Goal: Transaction & Acquisition: Purchase product/service

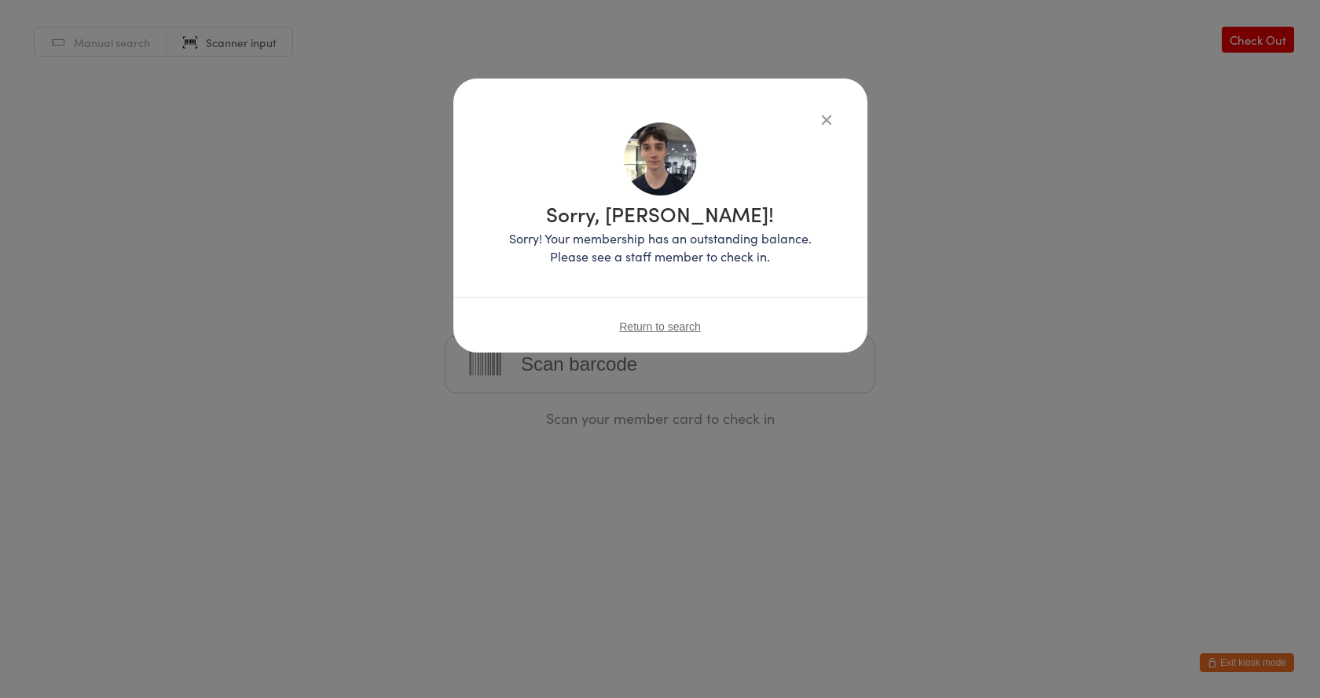
click at [679, 317] on div "Return to search" at bounding box center [660, 326] width 414 height 59
click at [678, 321] on span "Return to search" at bounding box center [660, 327] width 82 height 13
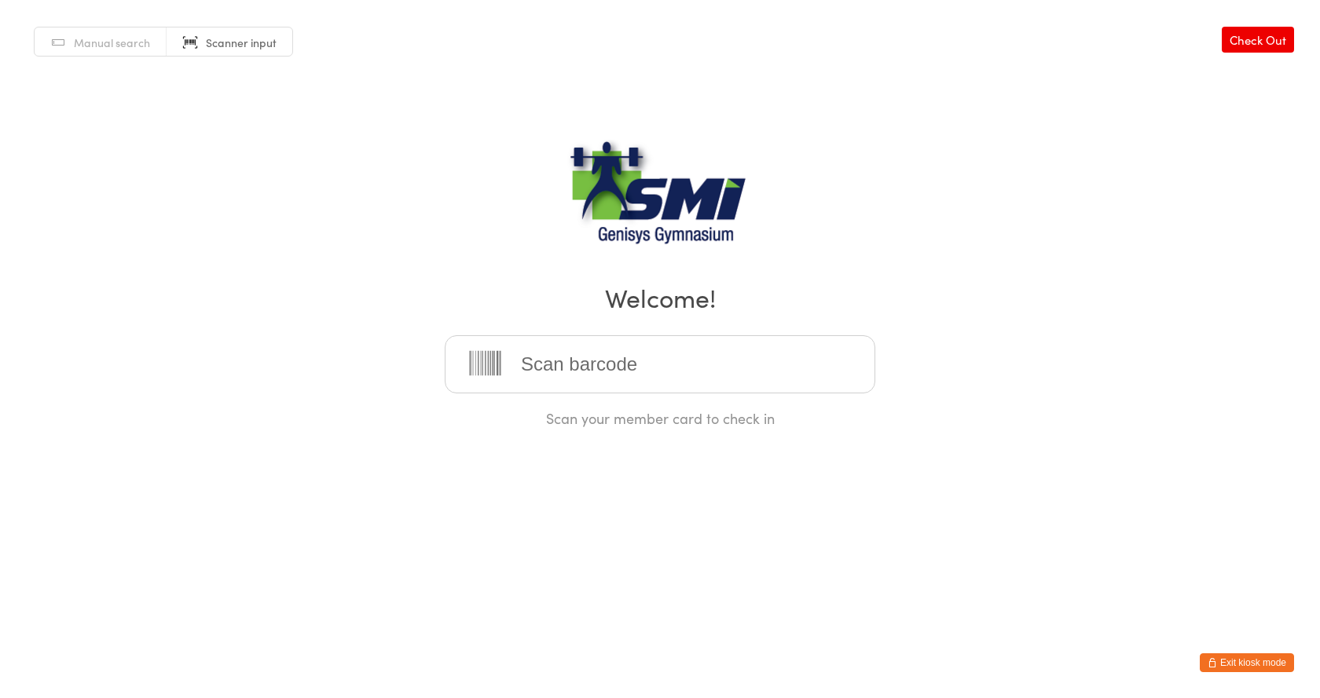
click at [1239, 665] on button "Exit kiosk mode" at bounding box center [1247, 663] width 94 height 19
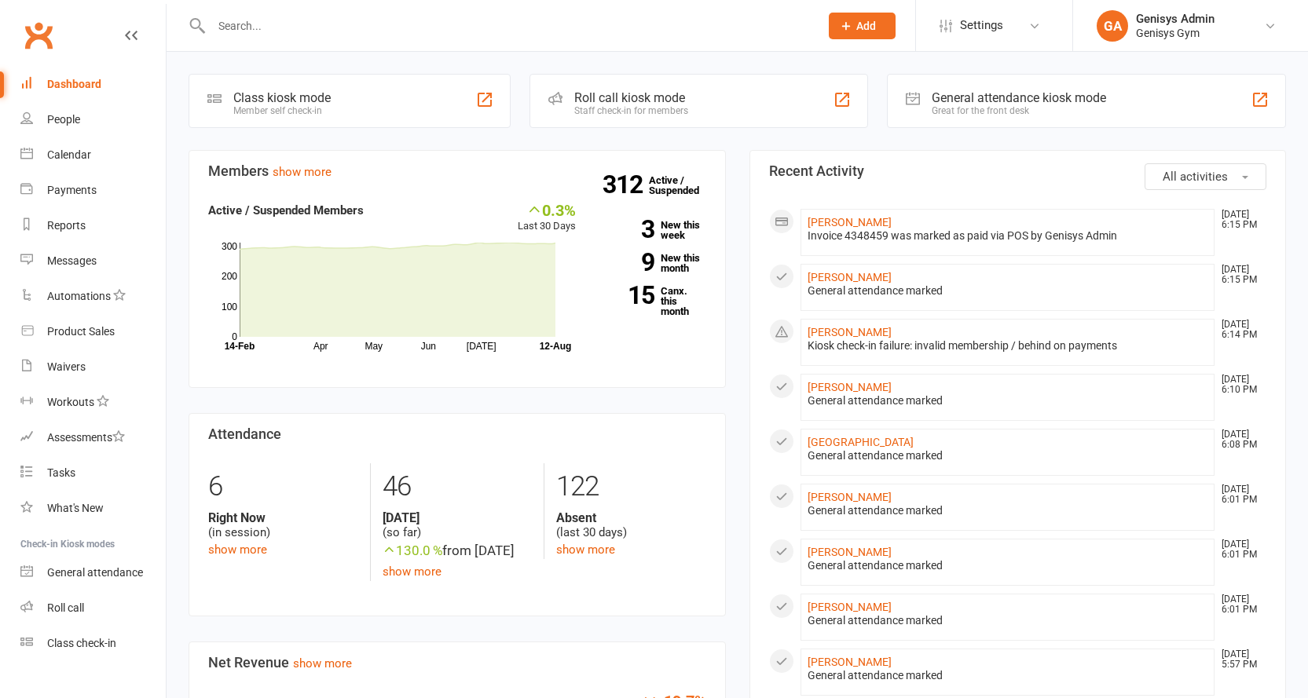
click at [93, 337] on div "Product Sales" at bounding box center [81, 331] width 68 height 13
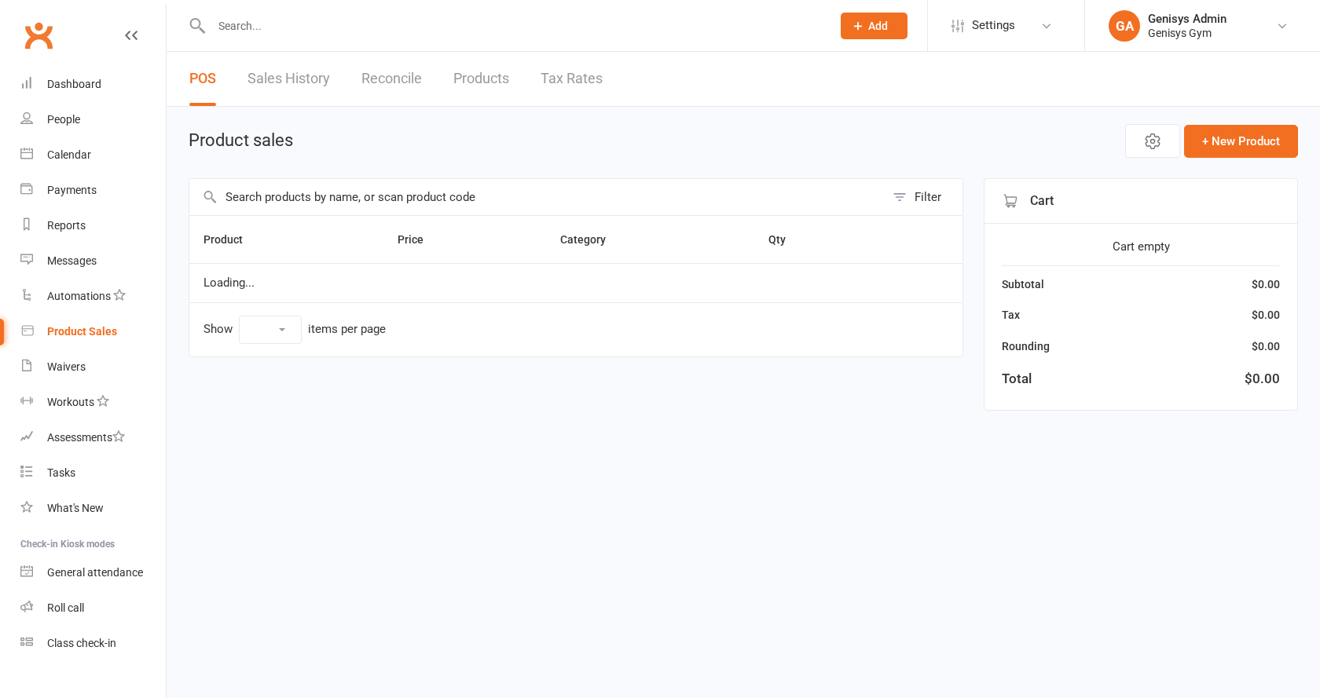
select select "100"
click at [1007, 138] on span "Open POS Portal" at bounding box center [1034, 141] width 86 height 19
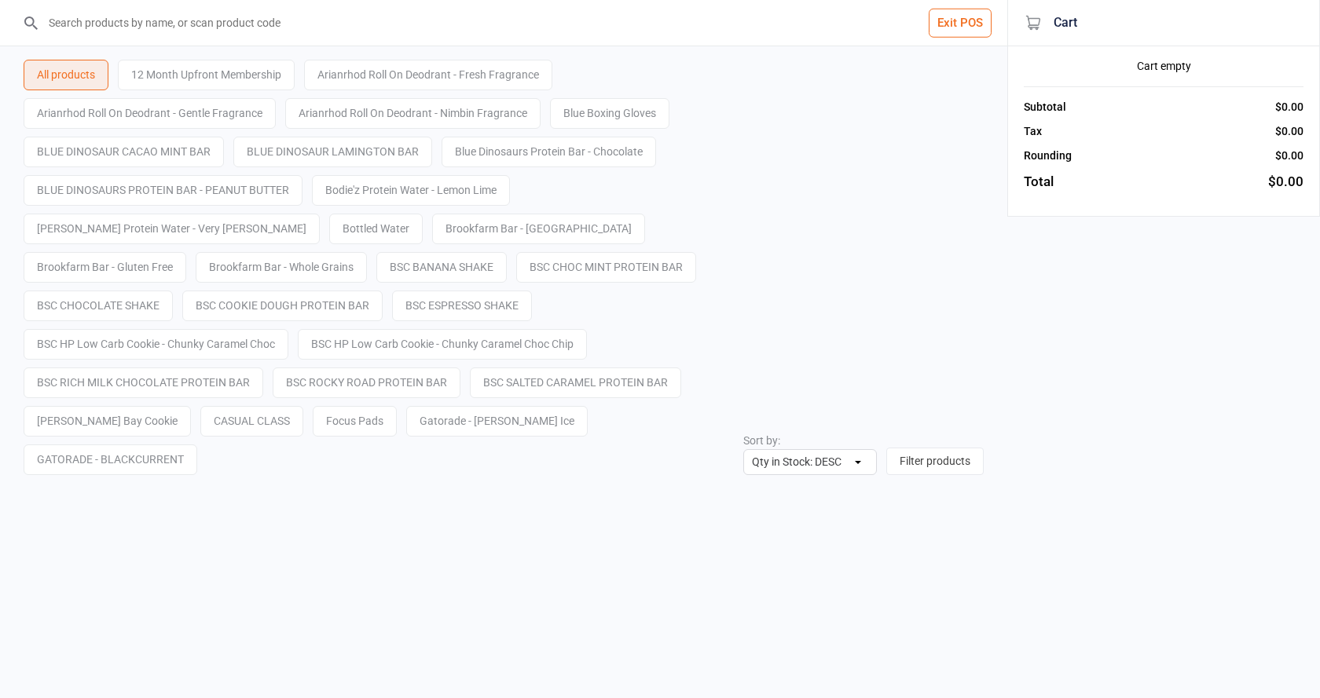
select select "stock_count-desc"
click at [201, 30] on input "search" at bounding box center [513, 23] width 944 height 46
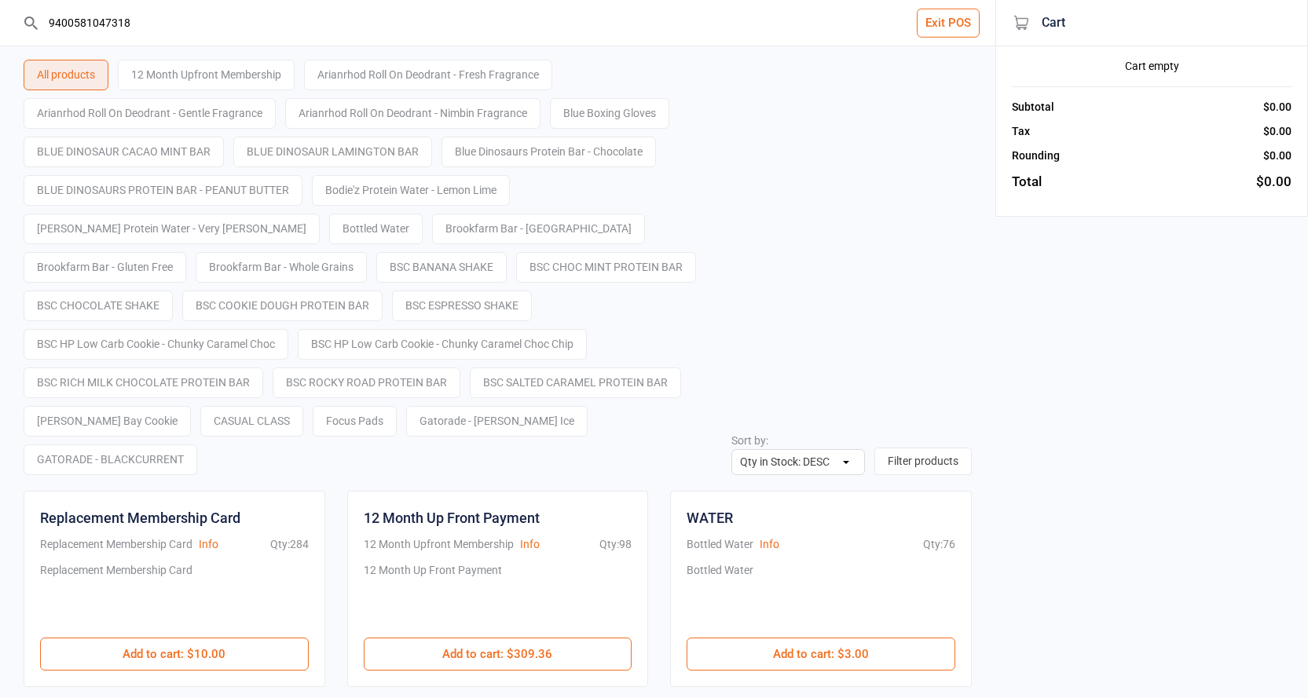
type input "9400581047318"
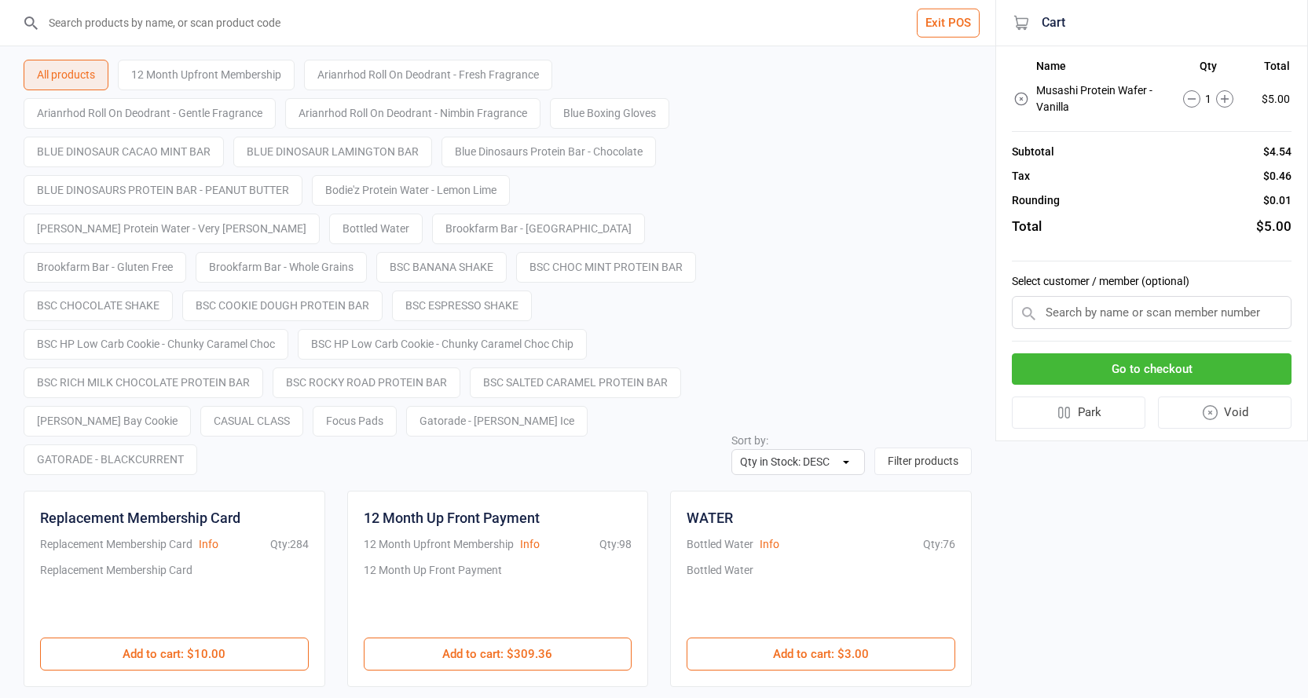
click at [1046, 368] on button "Go to checkout" at bounding box center [1152, 369] width 280 height 32
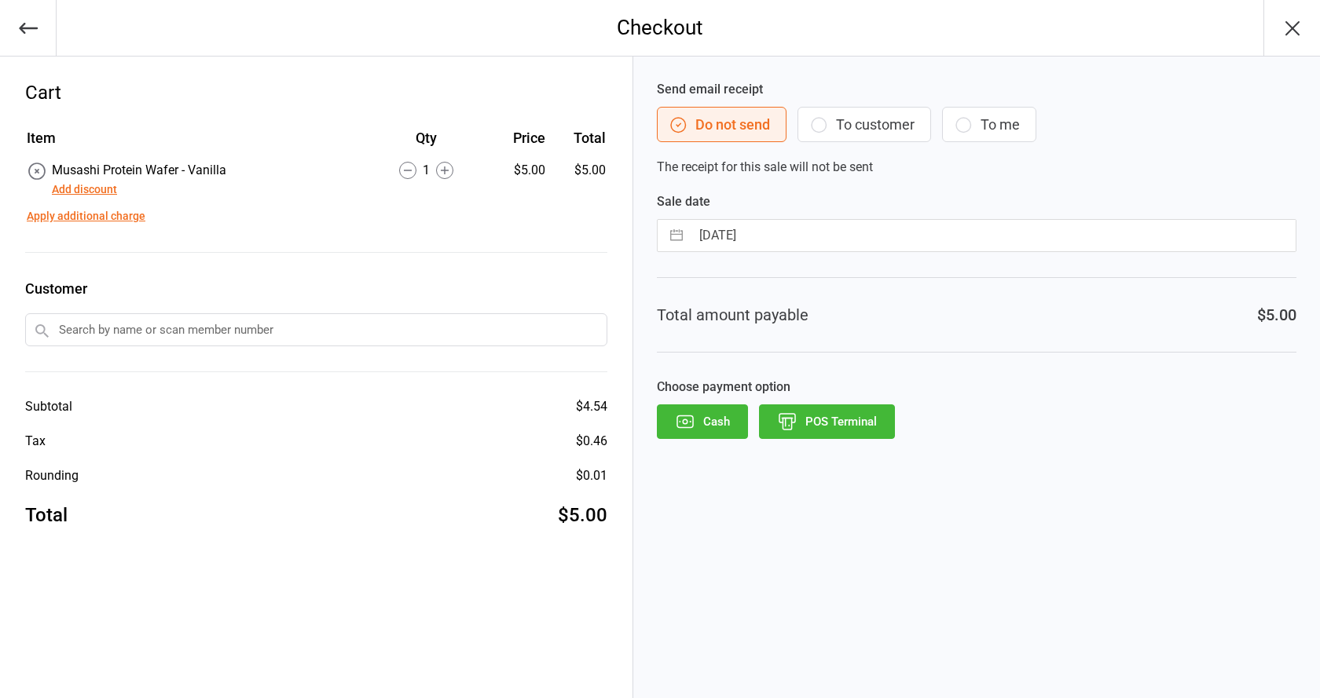
click at [821, 419] on button "POS Terminal" at bounding box center [827, 422] width 136 height 35
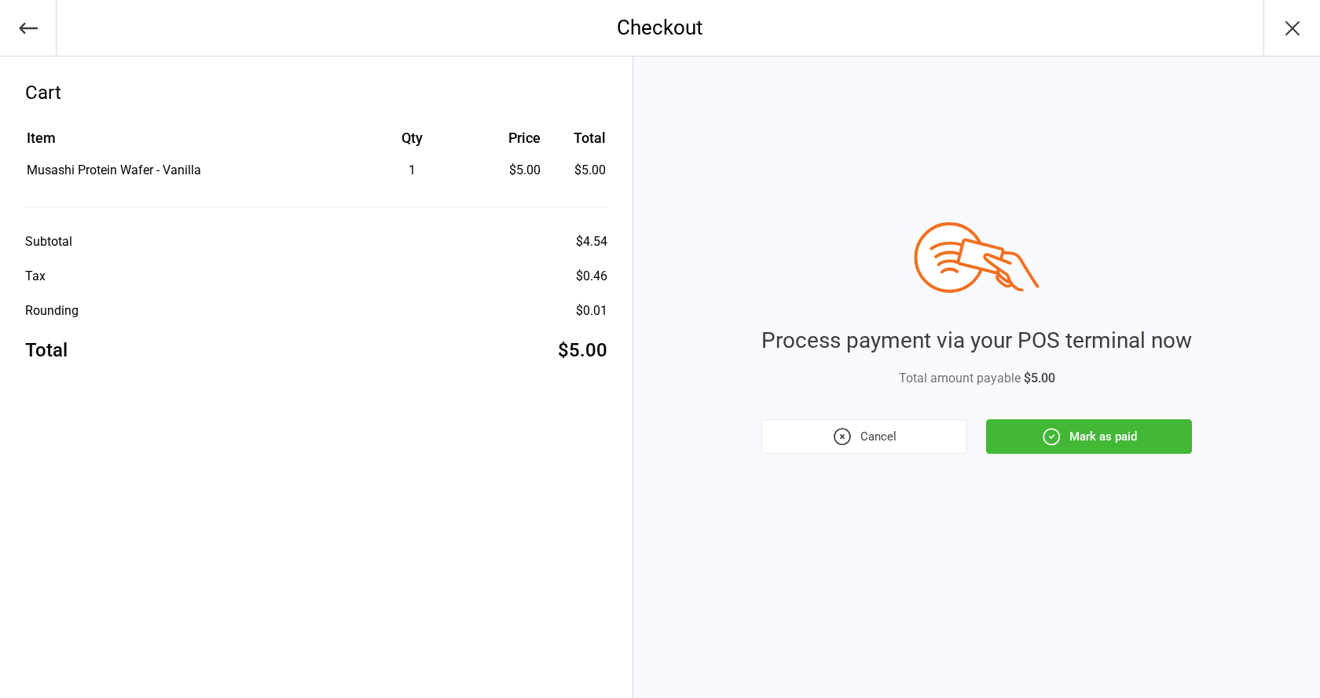
click at [1031, 445] on button "Mark as paid" at bounding box center [1089, 436] width 206 height 35
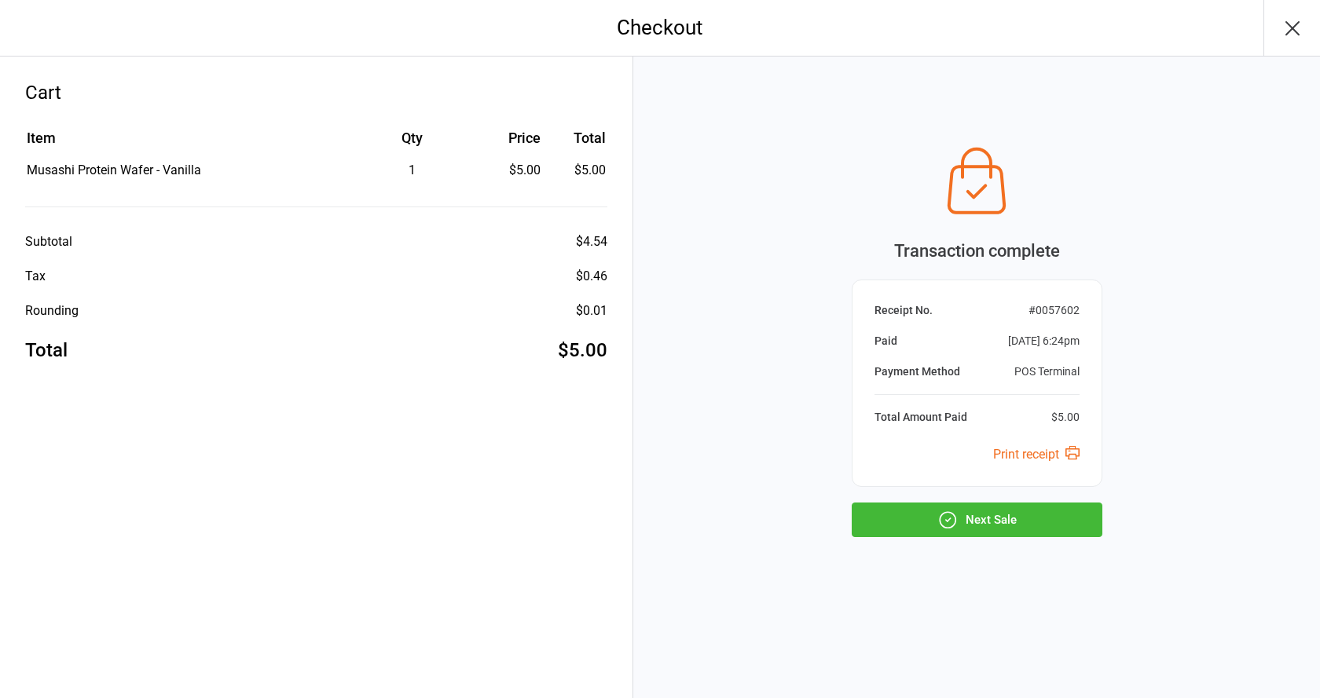
click at [966, 501] on div "Transaction complete Receipt No. # 0057602 Paid Aug 12, 2025 6:24pm Payment Met…" at bounding box center [977, 338] width 251 height 398
click at [967, 510] on button "Next Sale" at bounding box center [977, 520] width 251 height 35
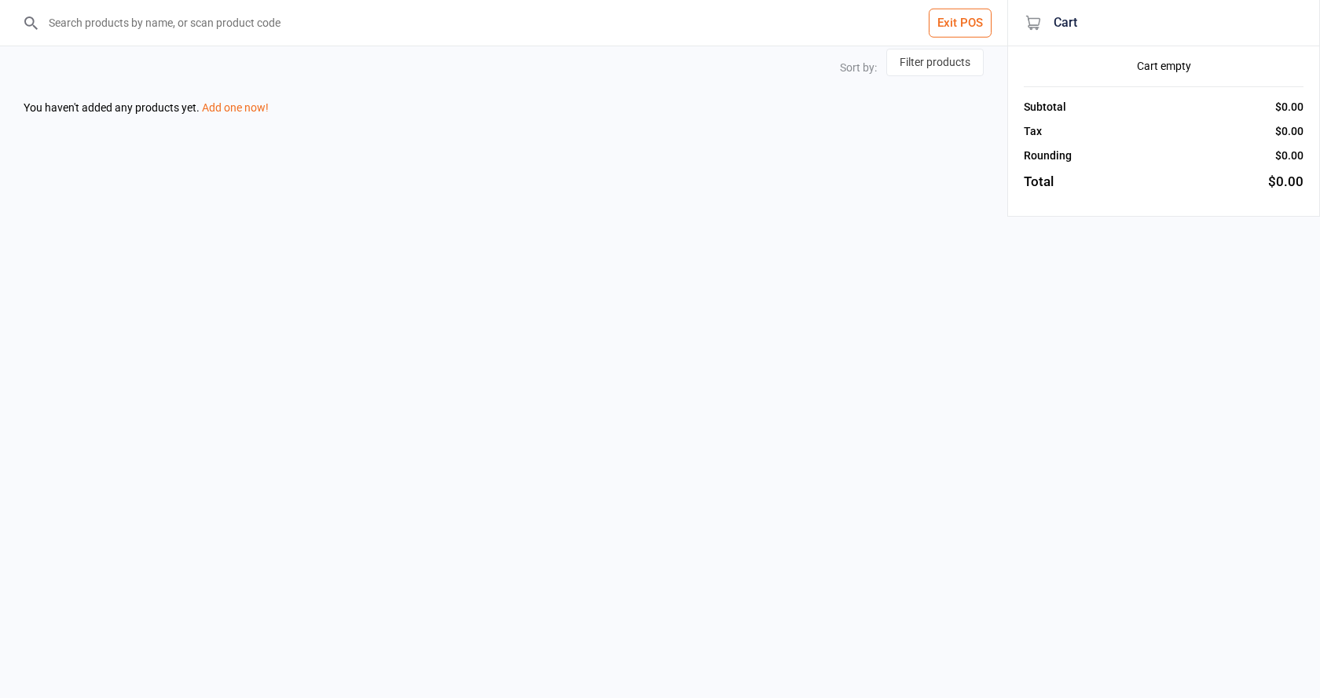
select select "stock_count-desc"
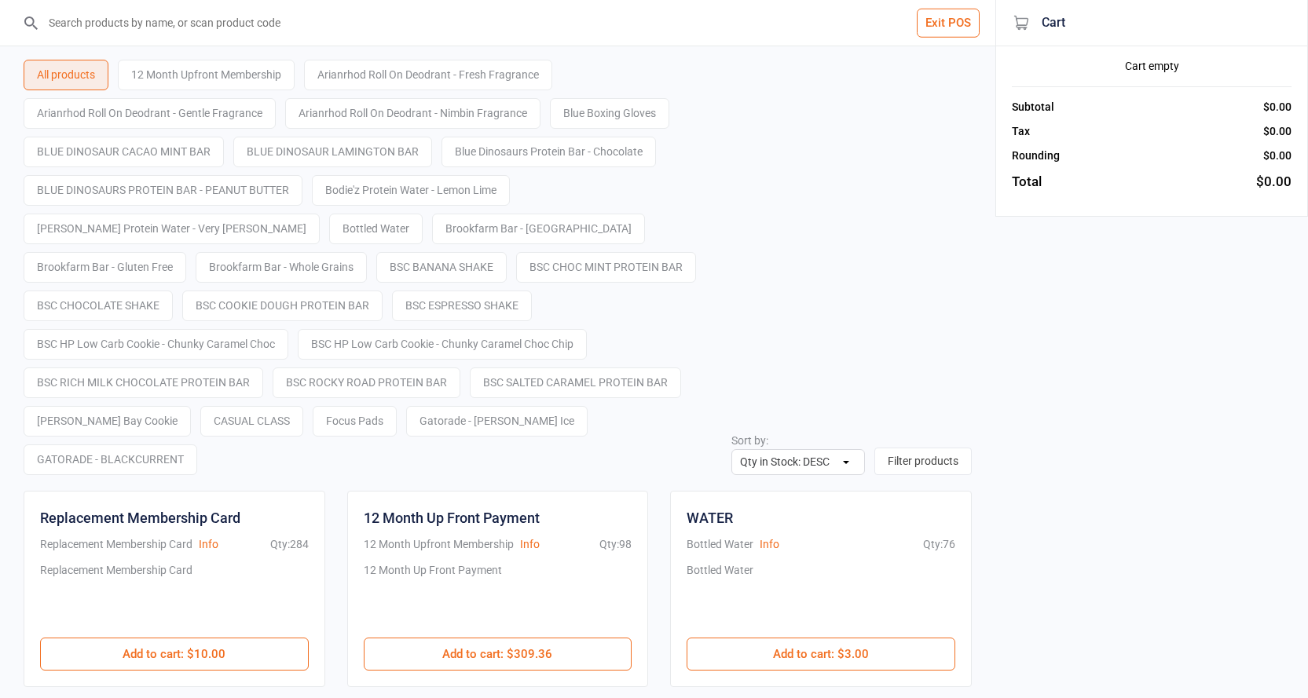
click at [974, 31] on button "Exit POS" at bounding box center [948, 23] width 63 height 29
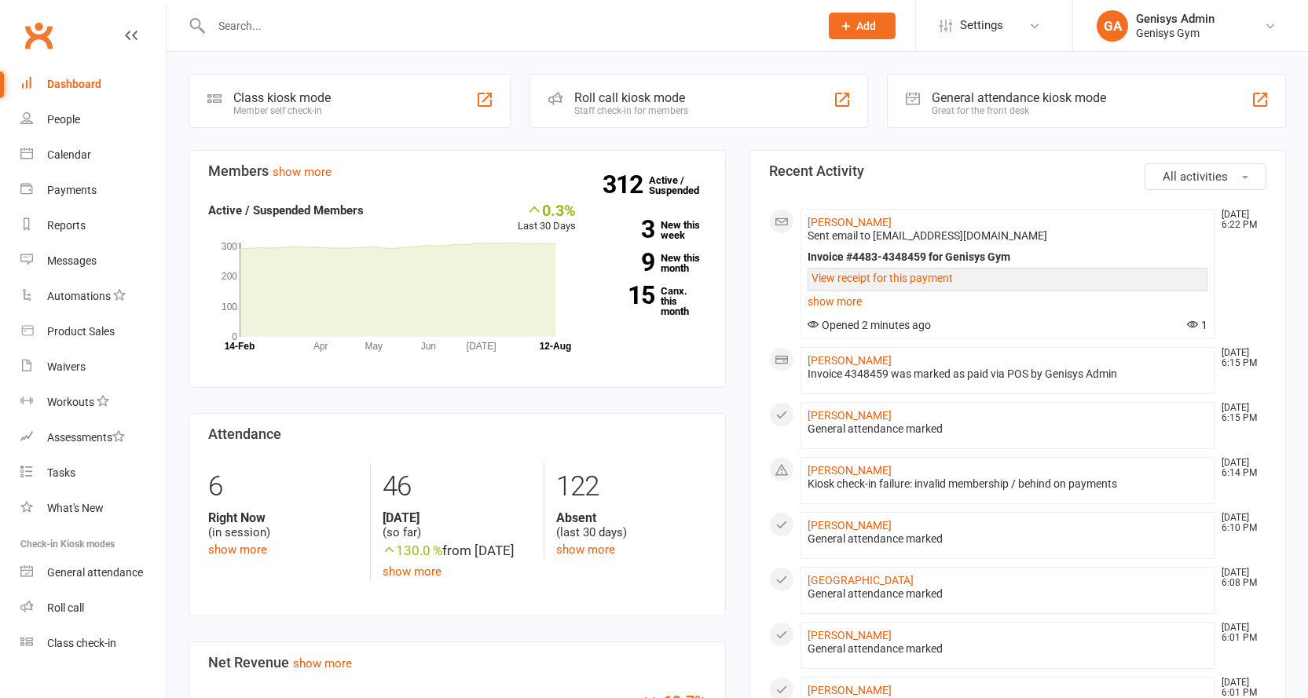
click at [1013, 98] on div "General attendance kiosk mode" at bounding box center [1019, 97] width 174 height 15
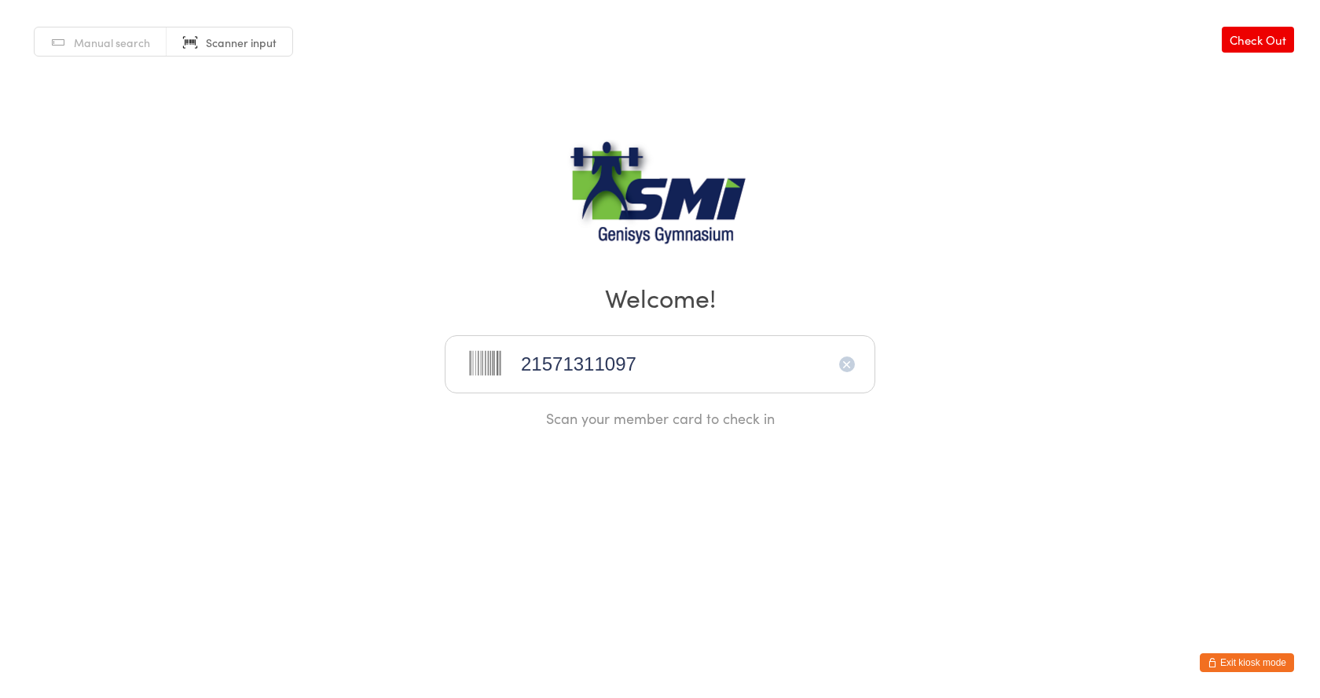
type input "21571311097"
